Goal: Information Seeking & Learning: Learn about a topic

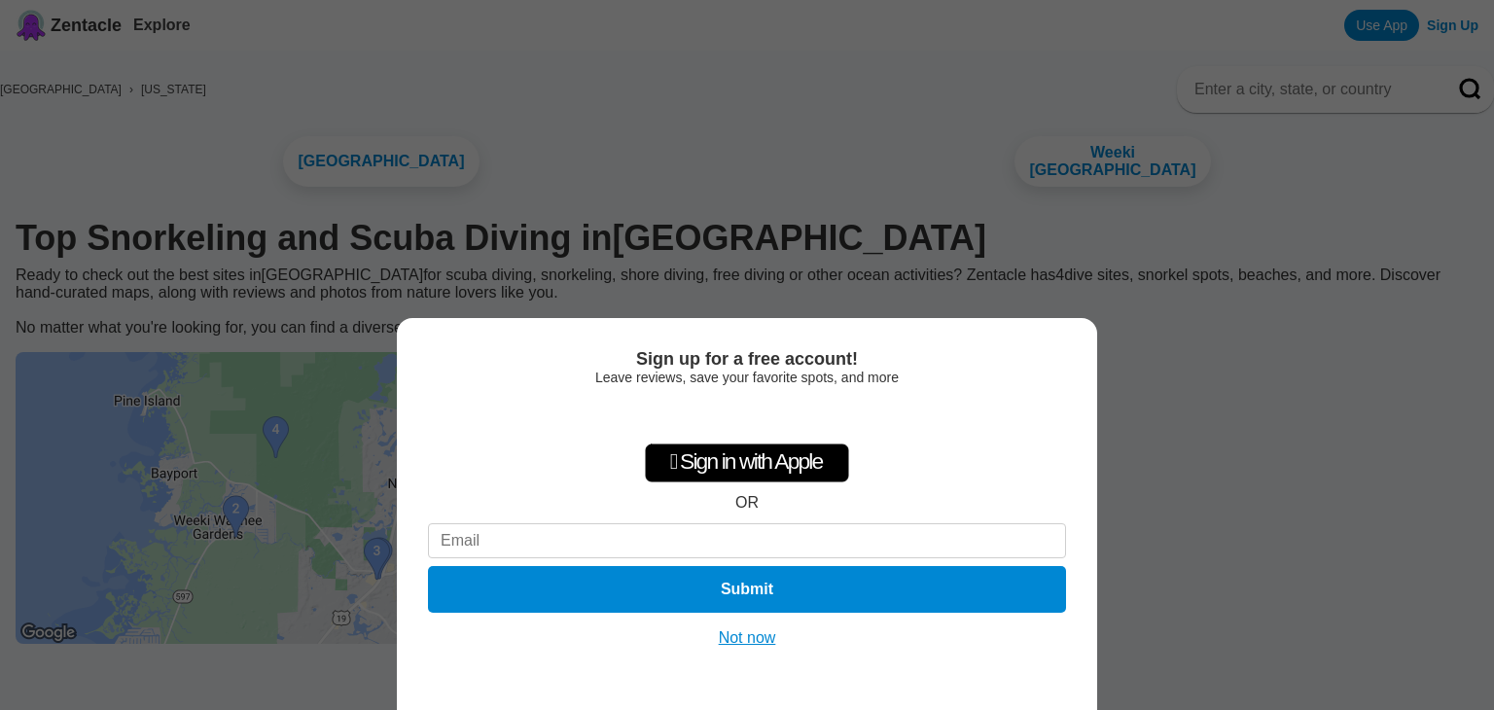
click at [756, 639] on button "Not now" at bounding box center [747, 638] width 69 height 19
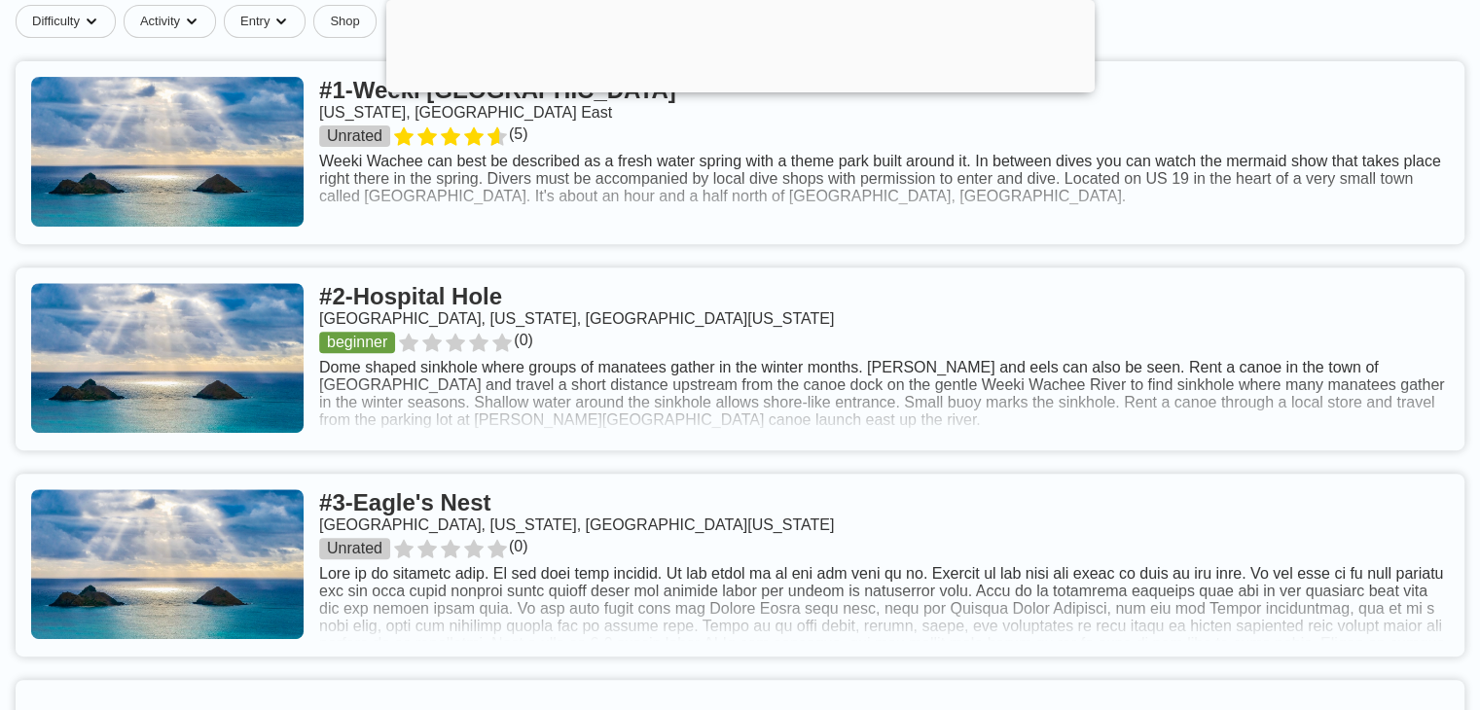
scroll to position [876, 0]
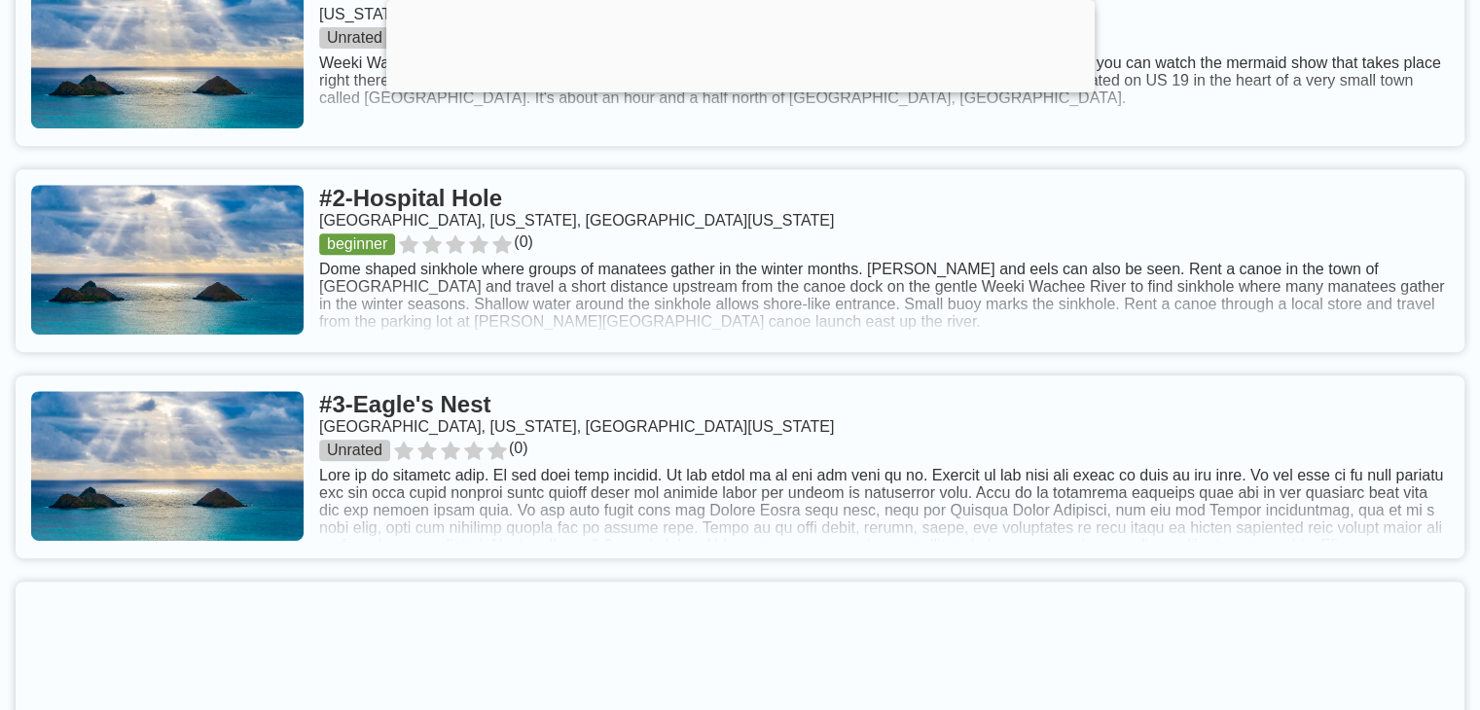
click at [464, 341] on link at bounding box center [740, 260] width 1449 height 183
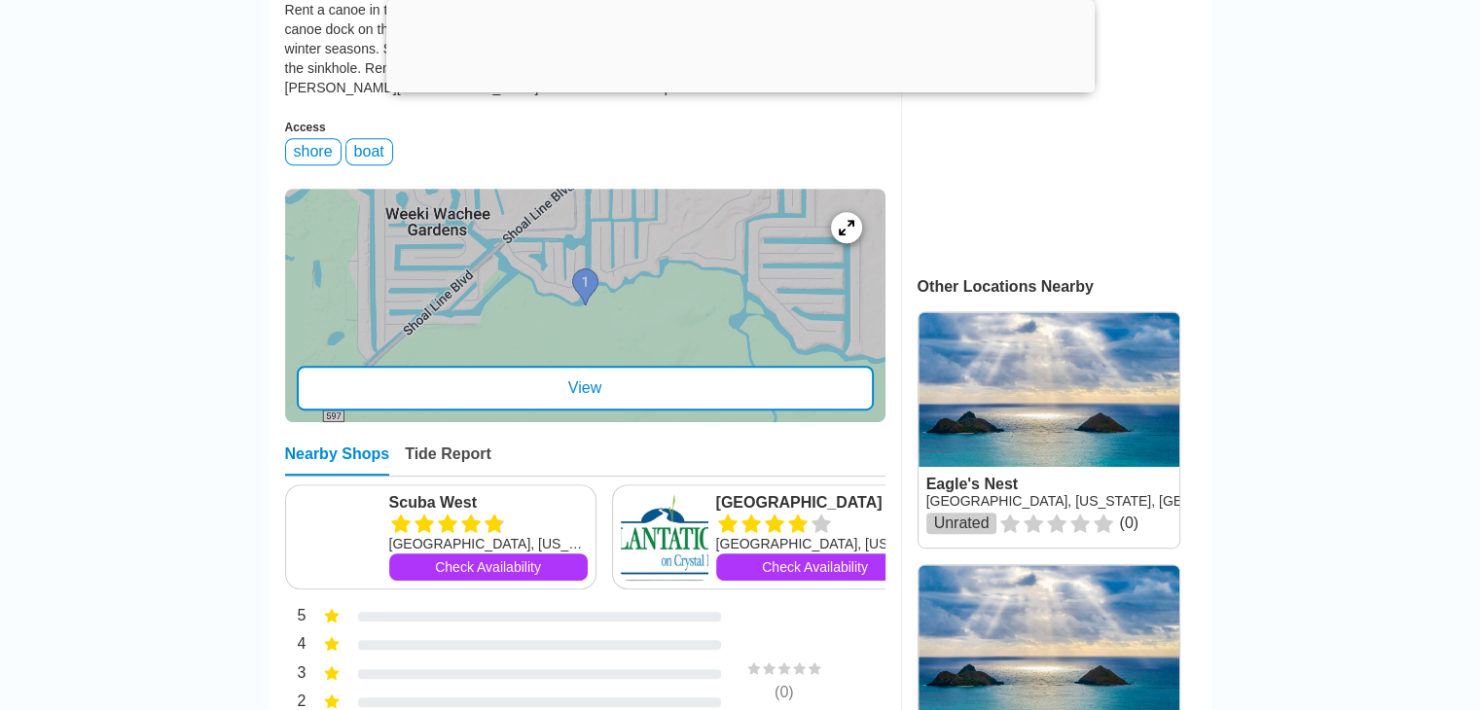
scroll to position [973, 0]
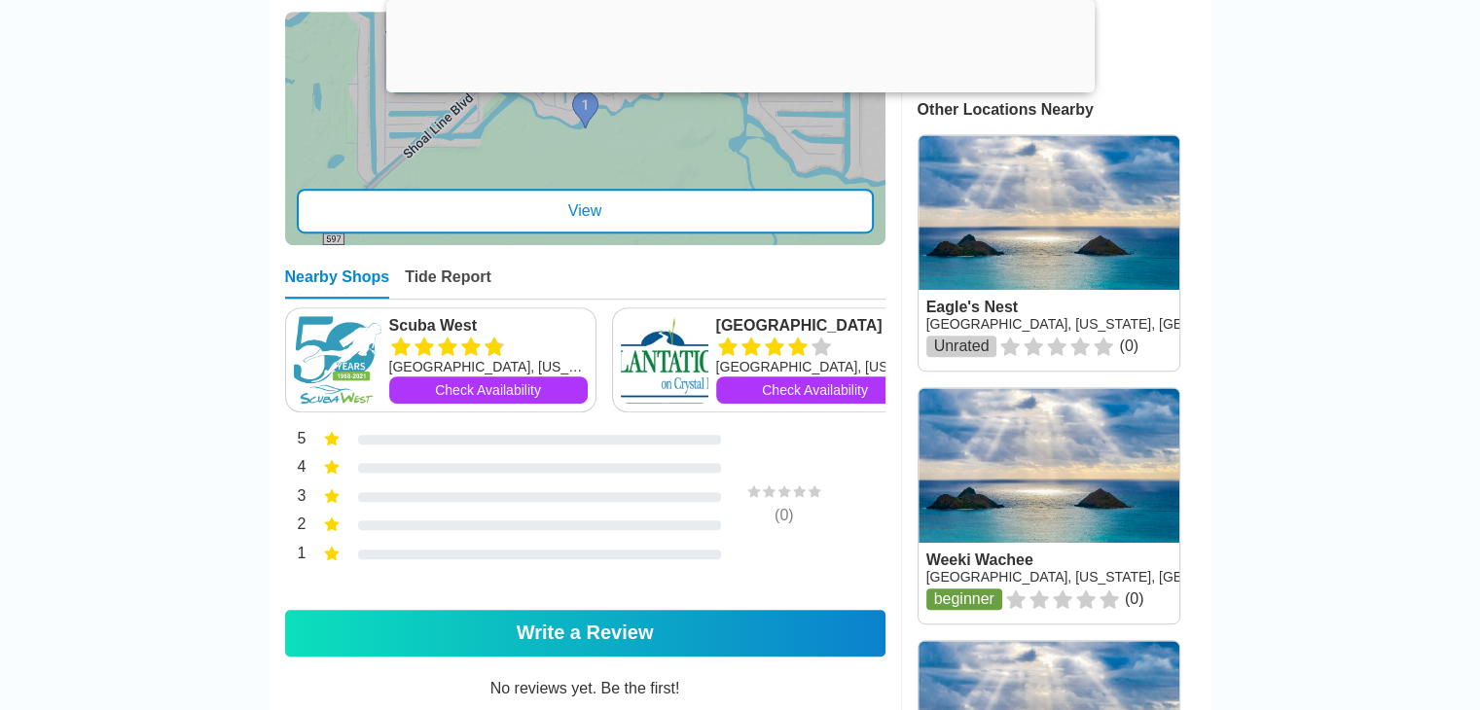
click at [599, 220] on div "View" at bounding box center [585, 211] width 577 height 45
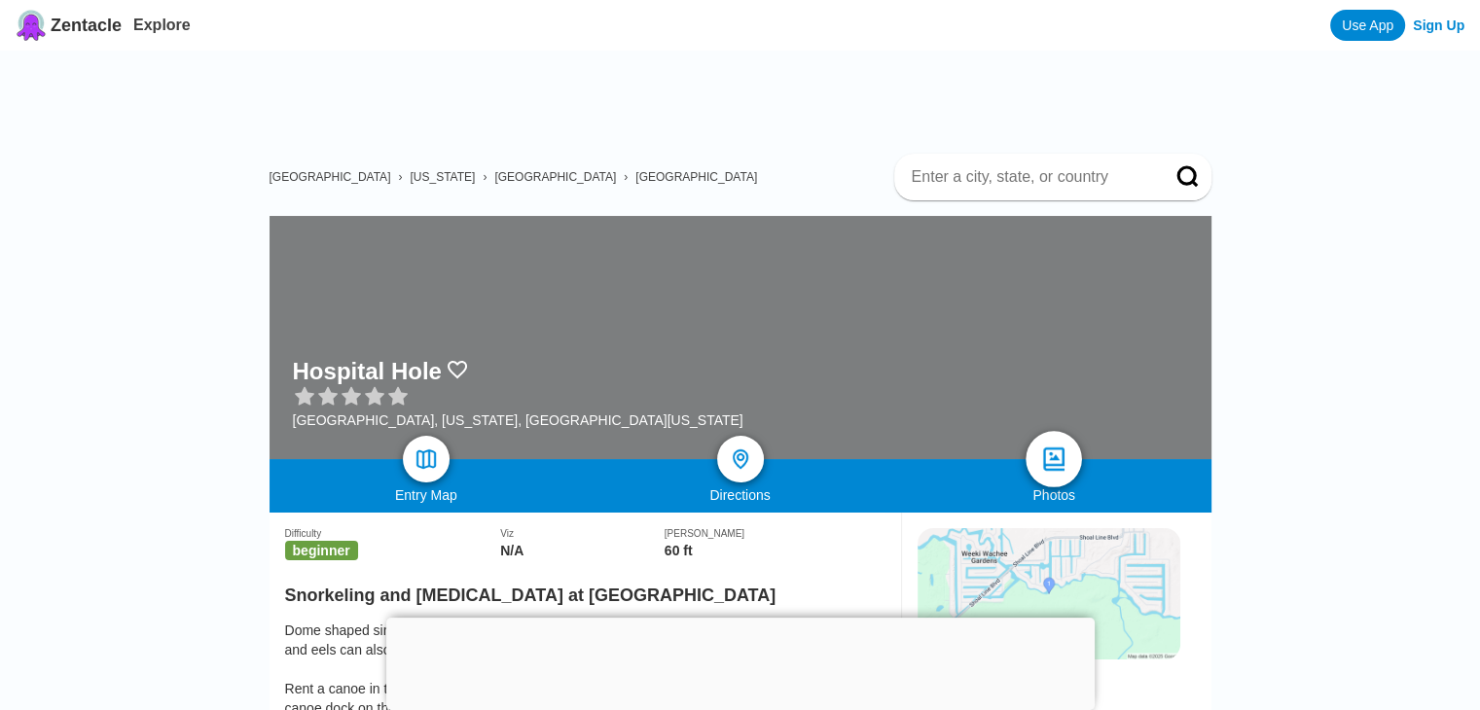
click at [1055, 467] on img at bounding box center [1054, 460] width 28 height 28
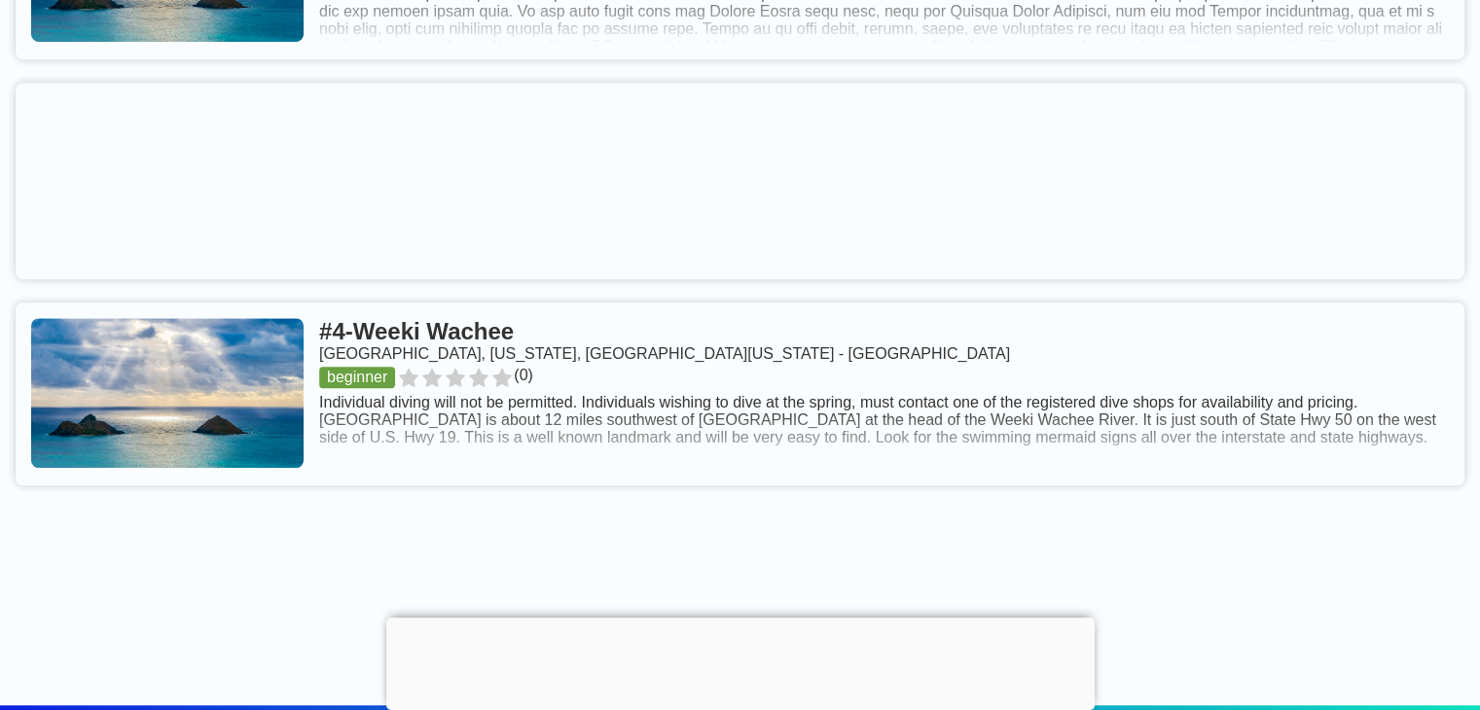
scroll to position [1459, 0]
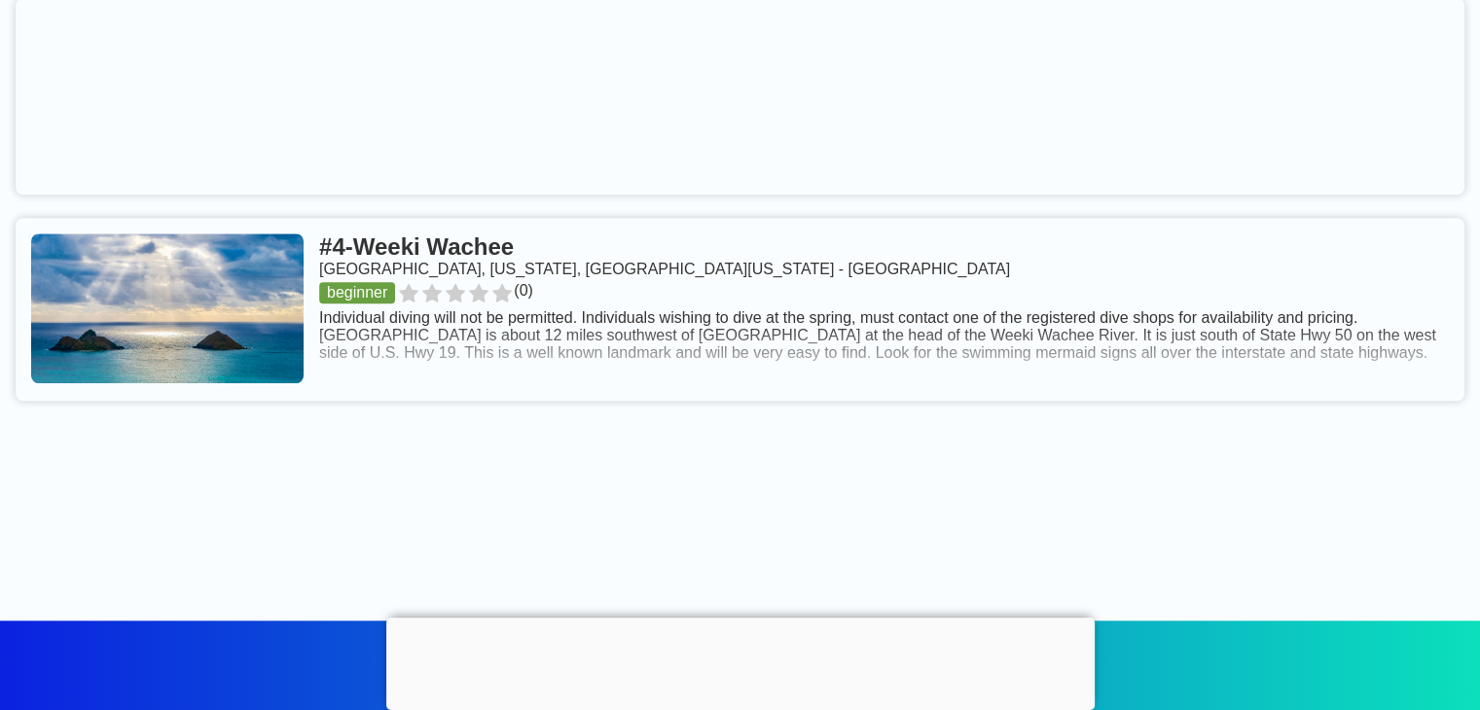
click at [547, 400] on link at bounding box center [740, 309] width 1449 height 183
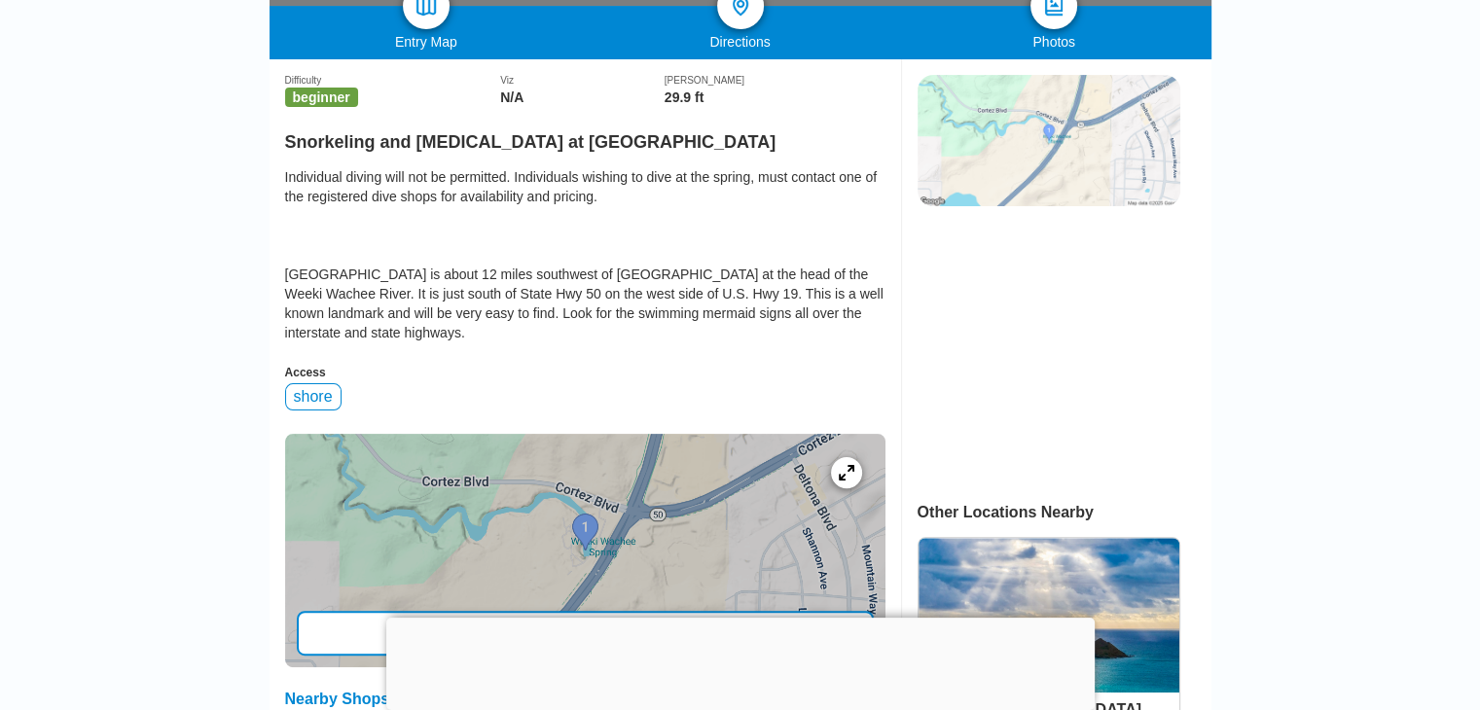
scroll to position [486, 0]
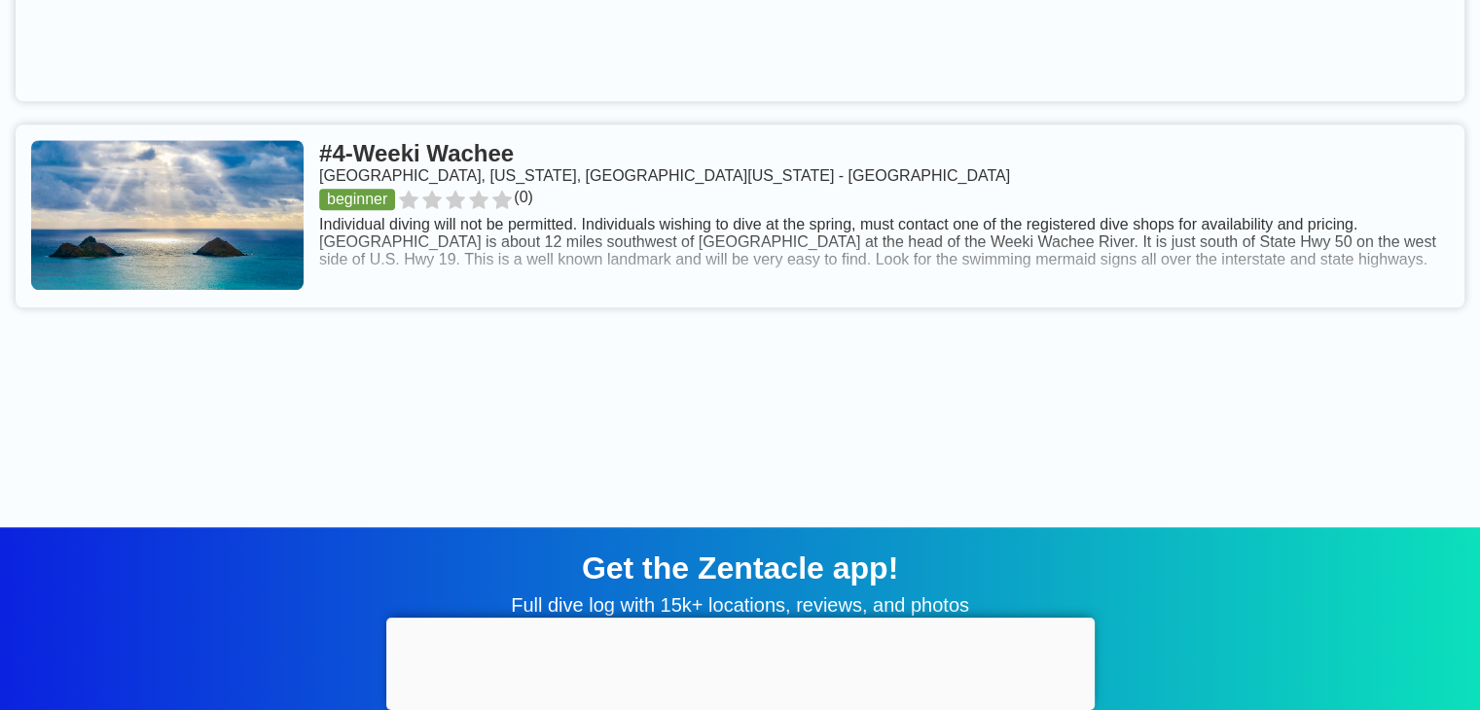
scroll to position [1751, 0]
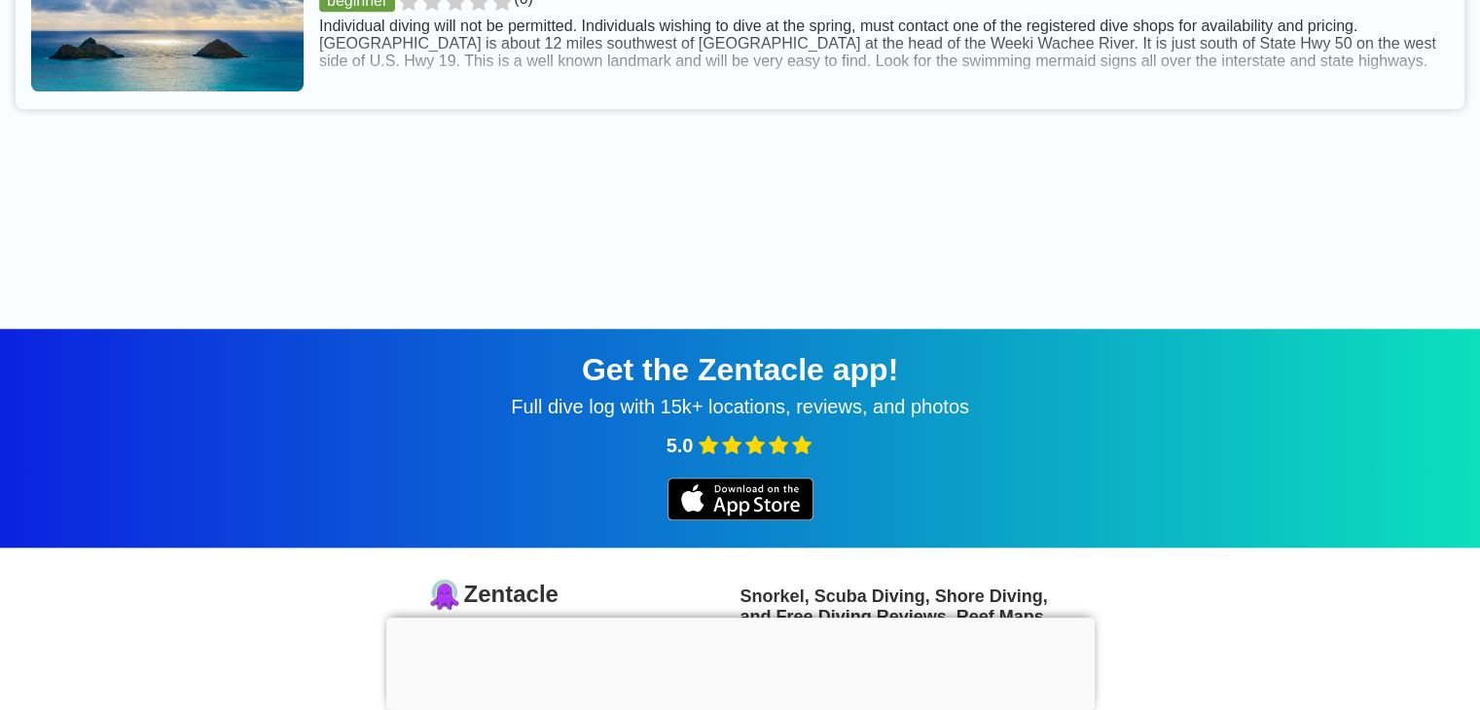
drag, startPoint x: 1478, startPoint y: 459, endPoint x: 1468, endPoint y: 485, distance: 28.0
click at [1467, 485] on div "Get the Zentacle app! Full dive log with 15k+ locations, reviews, and photos 5.0" at bounding box center [740, 438] width 1480 height 219
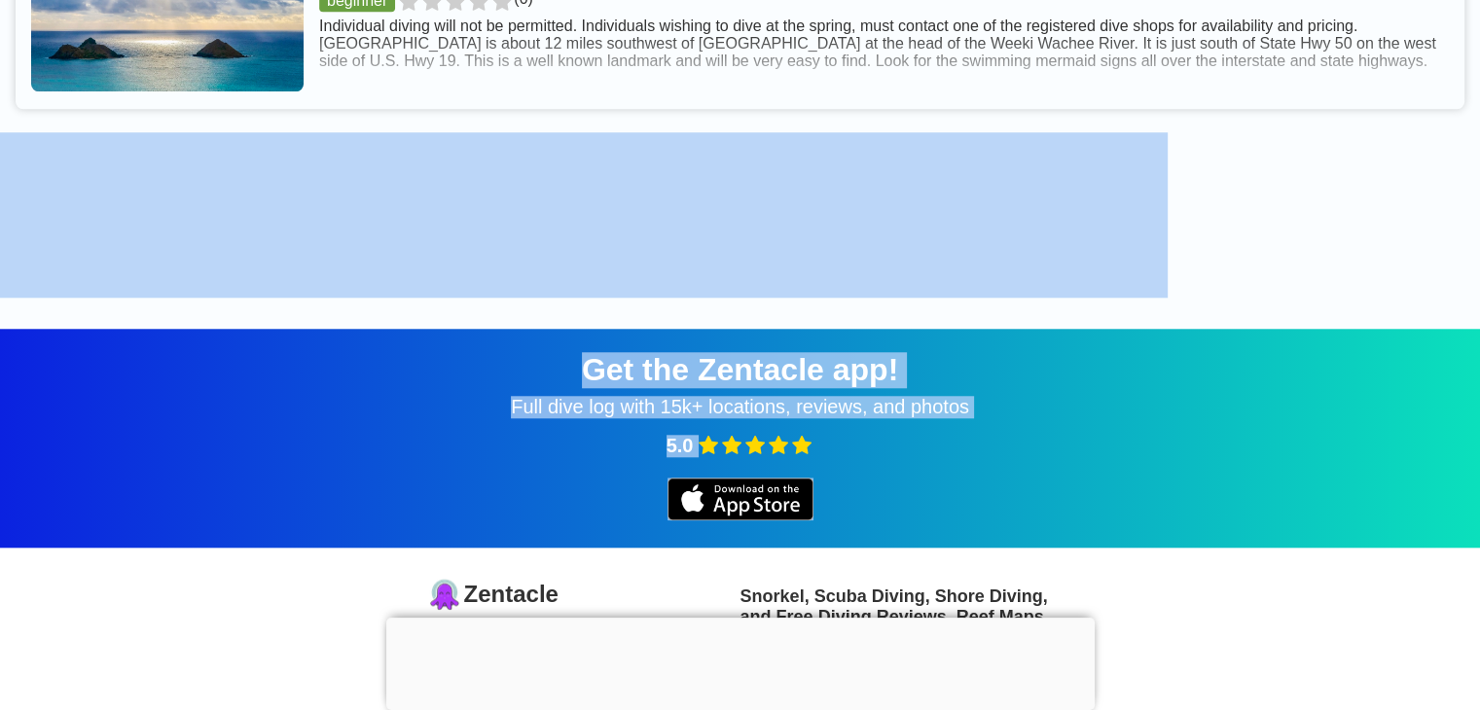
drag, startPoint x: 1472, startPoint y: 492, endPoint x: 1473, endPoint y: 312, distance: 180.0
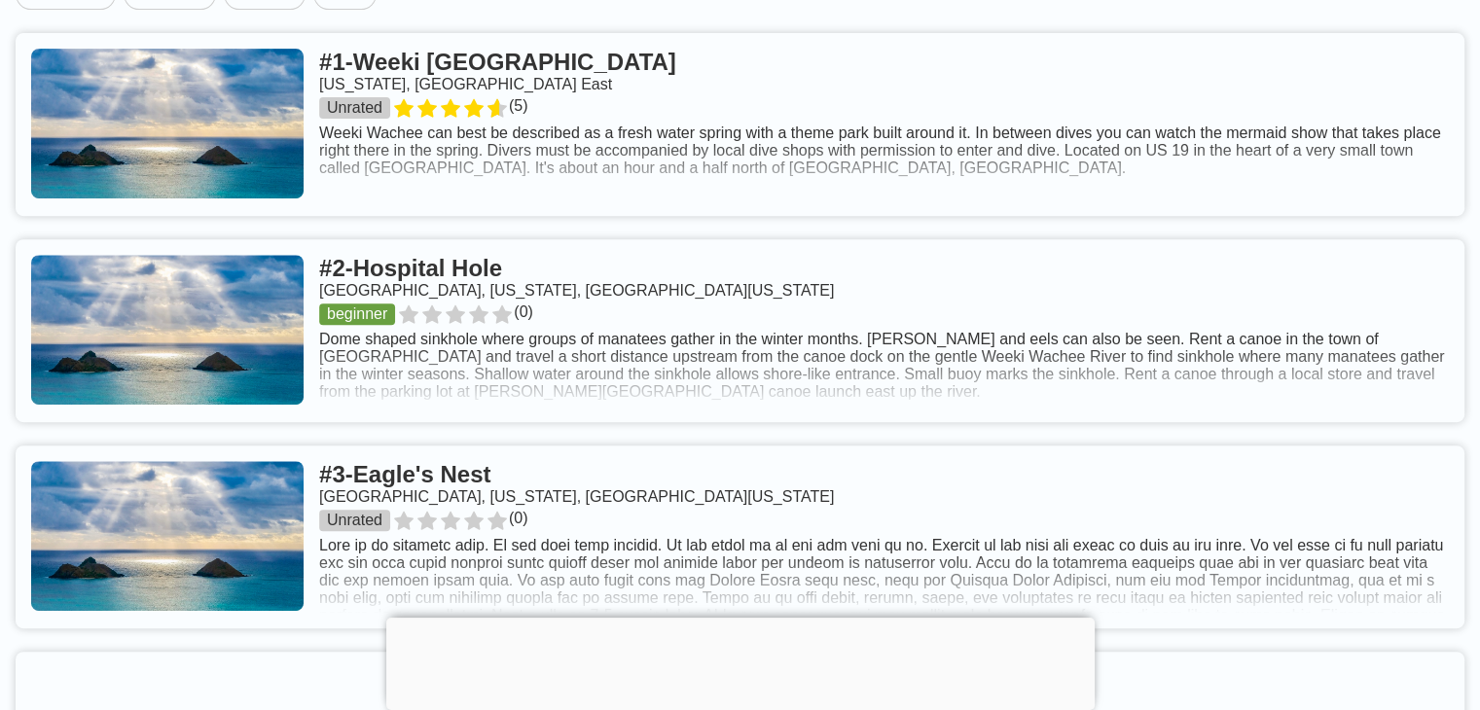
scroll to position [795, 0]
